Goal: Task Accomplishment & Management: Complete application form

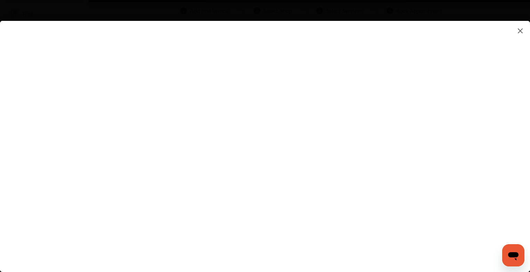
scroll to position [59, 0]
click at [362, 136] on flutter-view at bounding box center [265, 139] width 530 height 237
type input "**********"
click at [377, 156] on flutter-view at bounding box center [265, 139] width 530 height 237
click at [388, 175] on flutter-view at bounding box center [265, 139] width 530 height 237
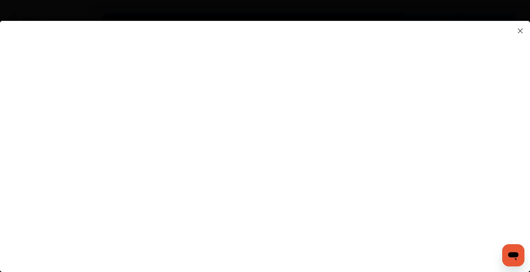
click at [456, 175] on flutter-view at bounding box center [265, 139] width 530 height 237
click at [345, 158] on flutter-view at bounding box center [265, 139] width 530 height 237
click at [344, 155] on textarea at bounding box center [374, 150] width 145 height 9
click at [356, 156] on flutter-view at bounding box center [265, 139] width 530 height 237
click at [310, 152] on textarea at bounding box center [374, 150] width 145 height 9
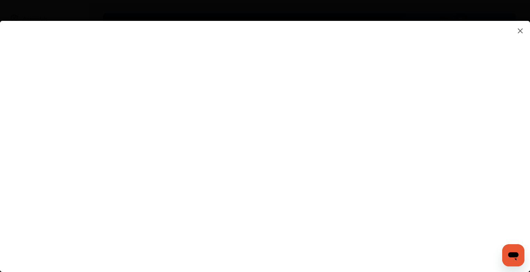
type textarea "**********"
click at [313, 176] on flutter-view at bounding box center [265, 139] width 530 height 237
click at [369, 216] on flutter-view at bounding box center [265, 139] width 530 height 237
